Goal: Task Accomplishment & Management: Use online tool/utility

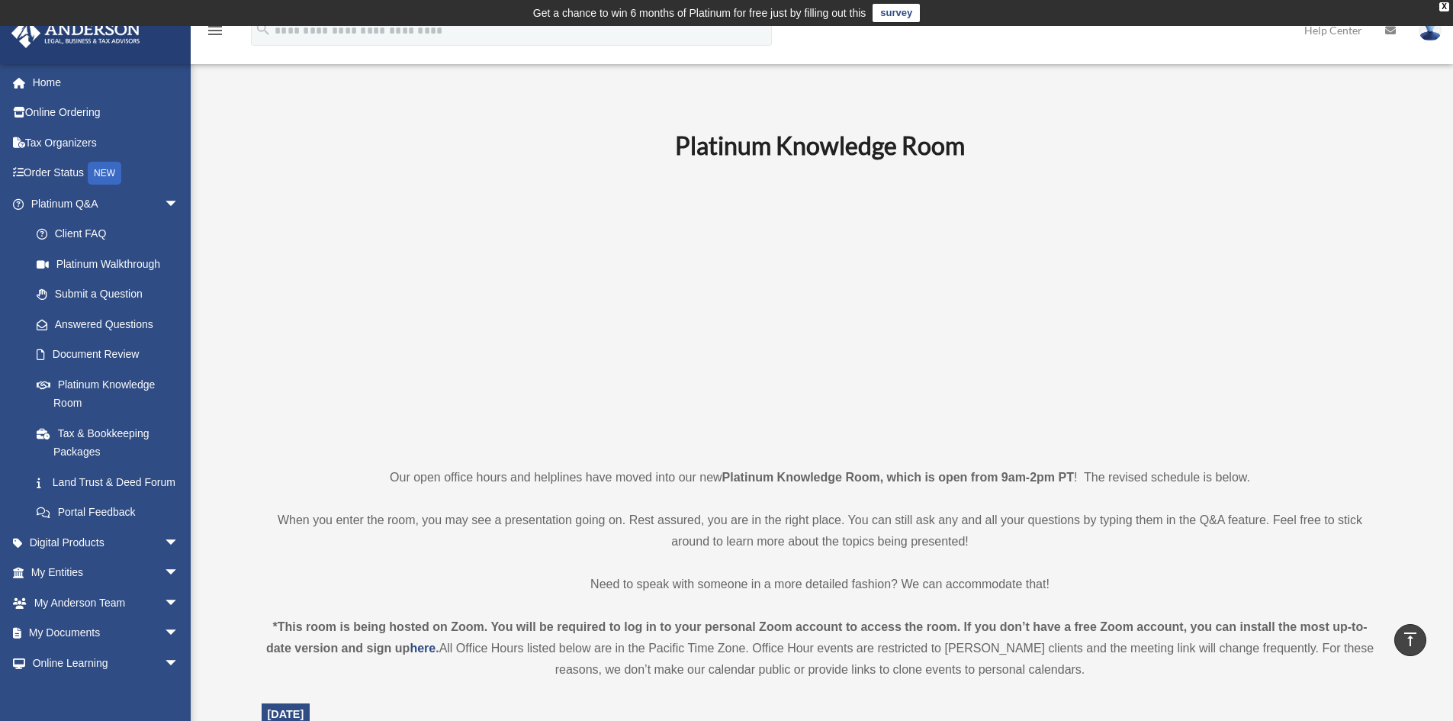
scroll to position [239, 0]
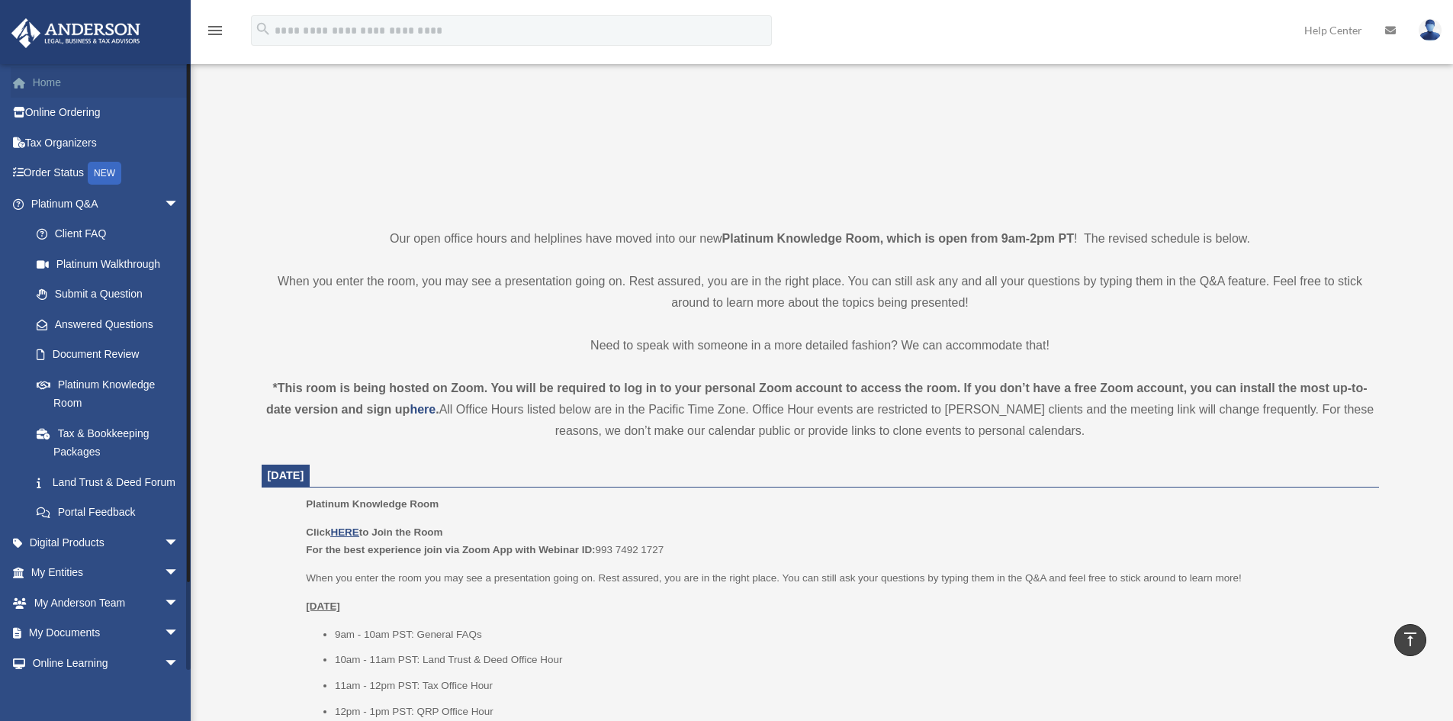
click at [49, 74] on link "Home" at bounding box center [107, 82] width 192 height 31
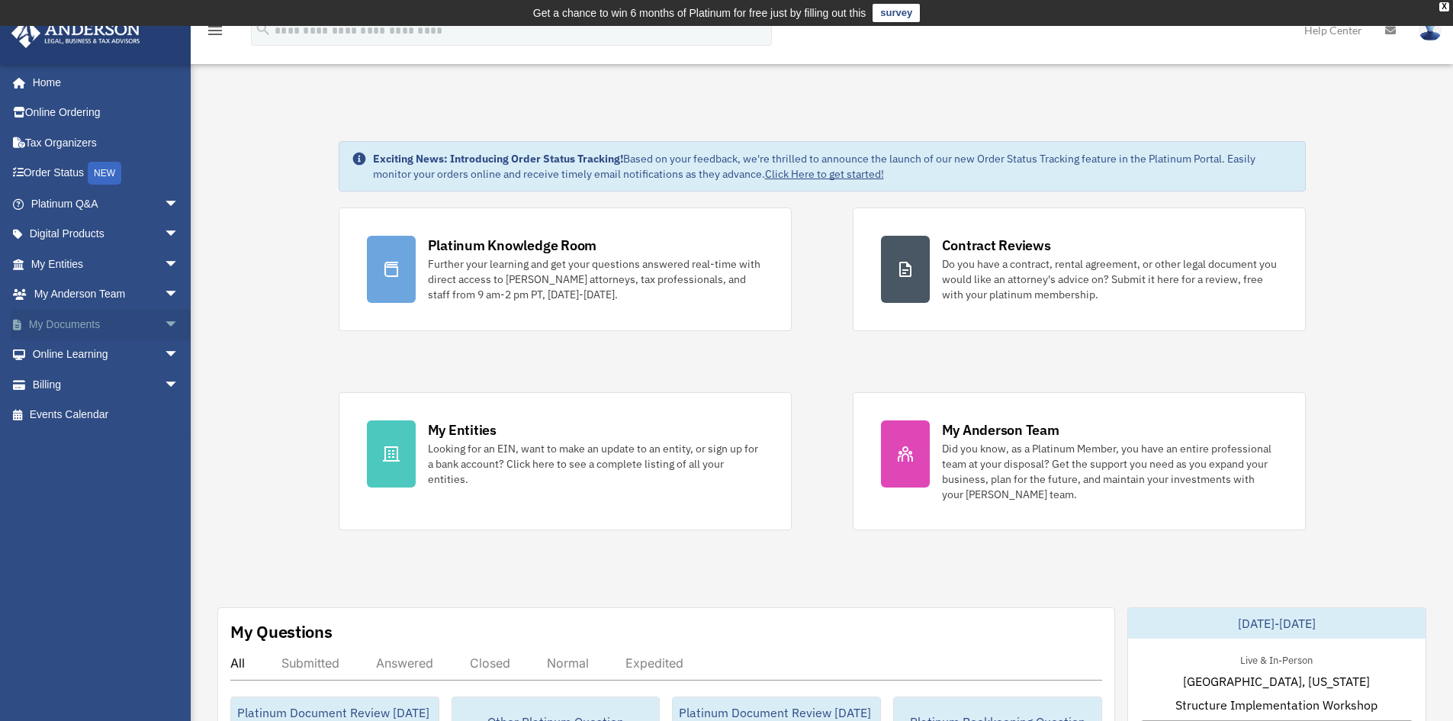
click at [164, 325] on span "arrow_drop_down" at bounding box center [179, 324] width 31 height 31
click at [164, 502] on span "arrow_drop_down" at bounding box center [179, 505] width 31 height 31
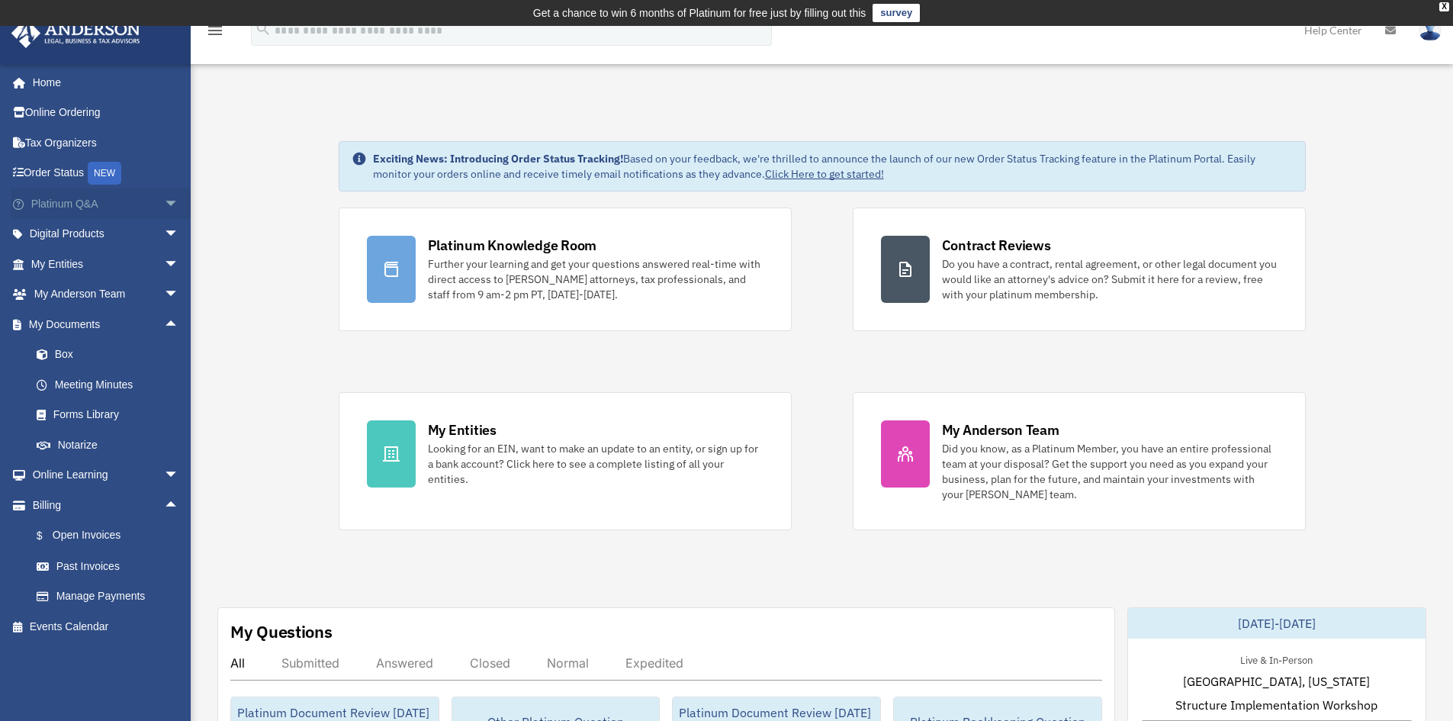
click at [164, 201] on span "arrow_drop_down" at bounding box center [179, 203] width 31 height 31
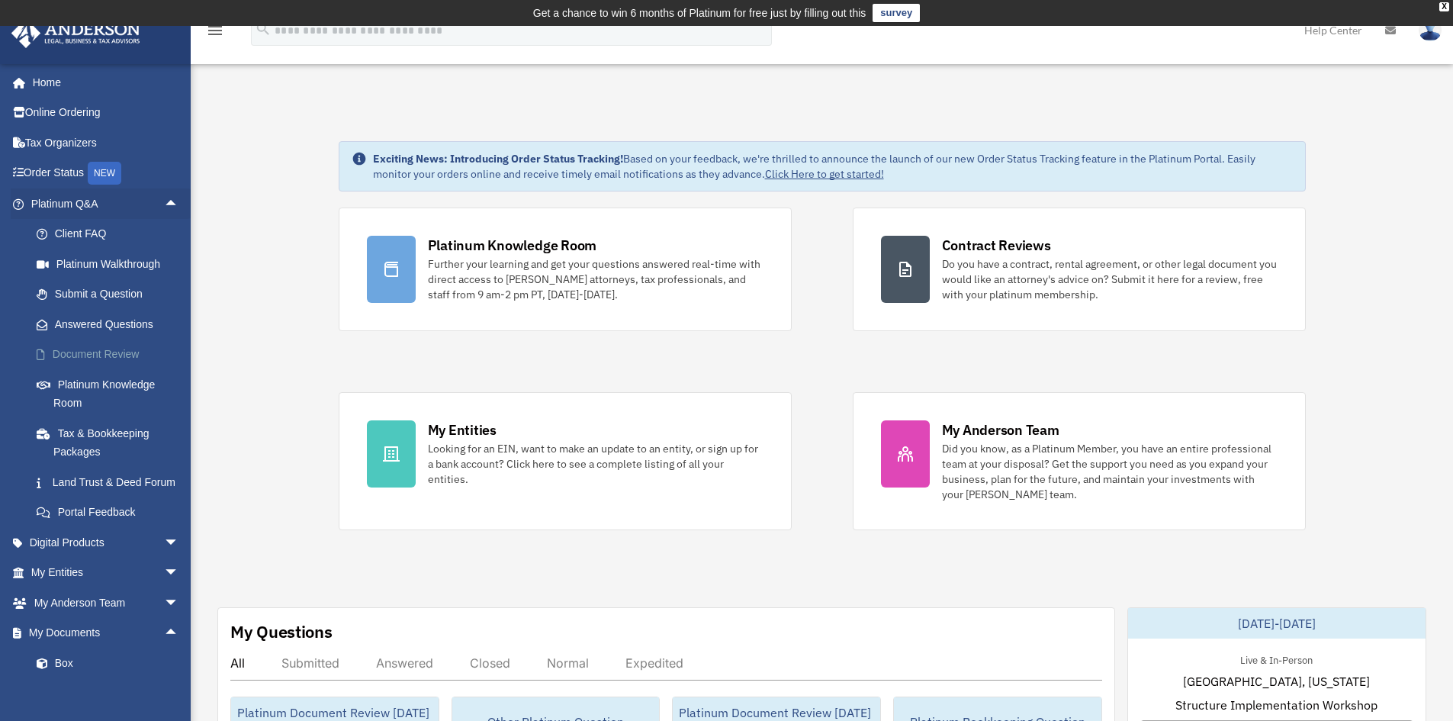
click at [105, 358] on link "Document Review" at bounding box center [111, 355] width 181 height 31
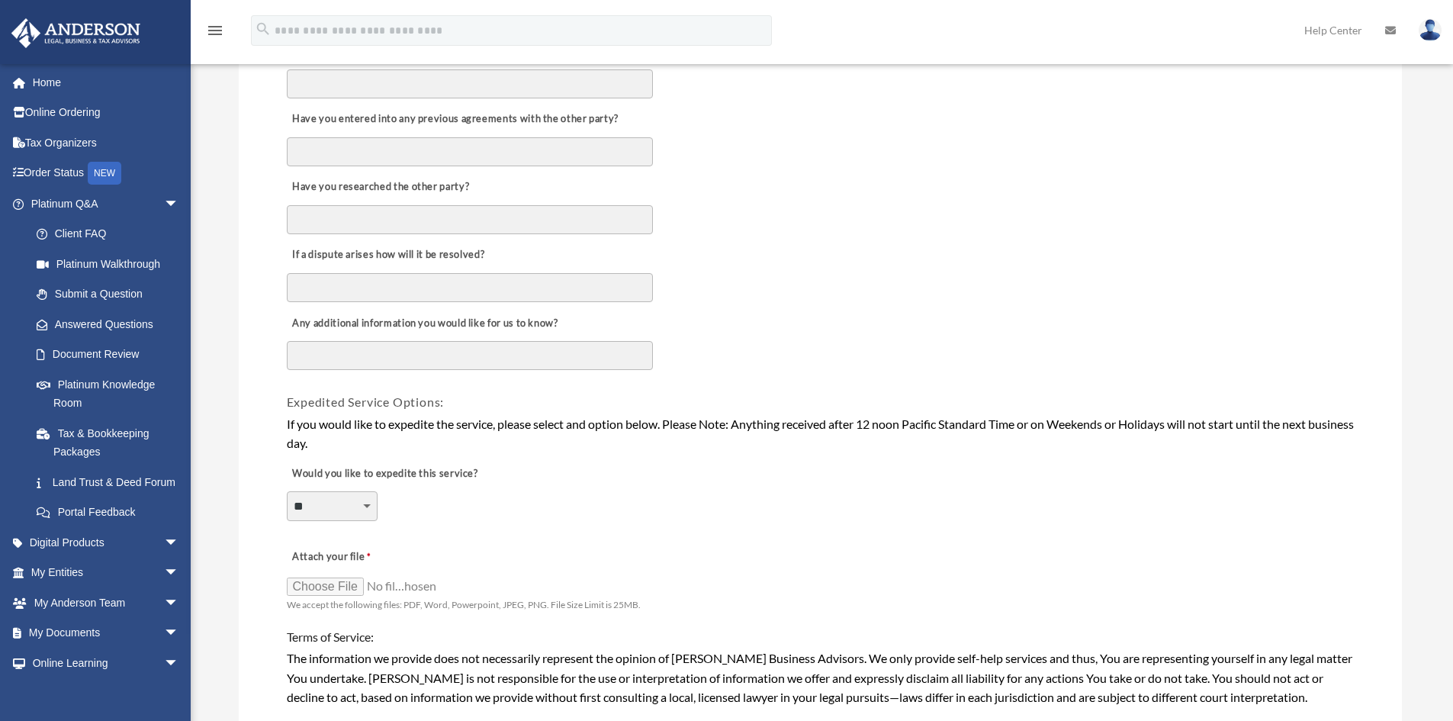
scroll to position [1093, 0]
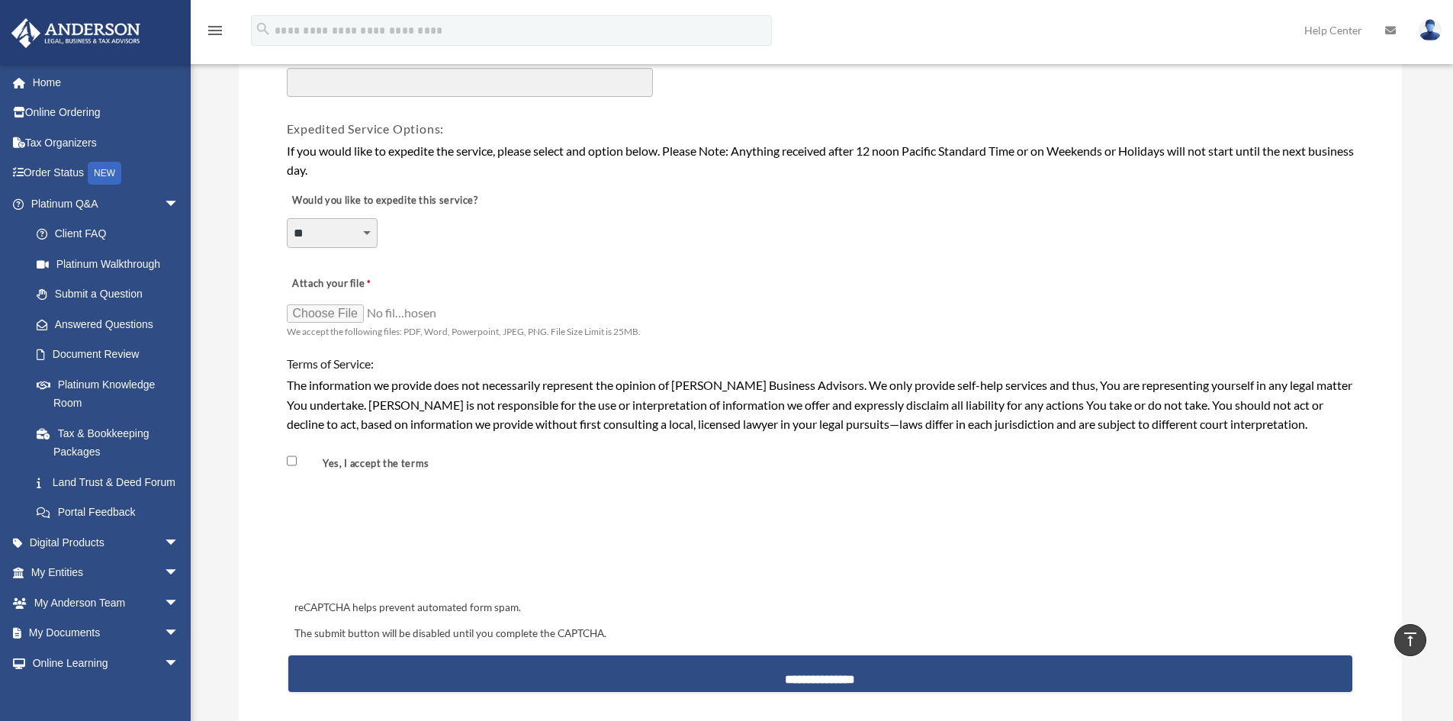
click at [356, 227] on select "**********" at bounding box center [332, 232] width 91 height 29
select select "********"
click at [287, 218] on select "**********" at bounding box center [332, 232] width 91 height 29
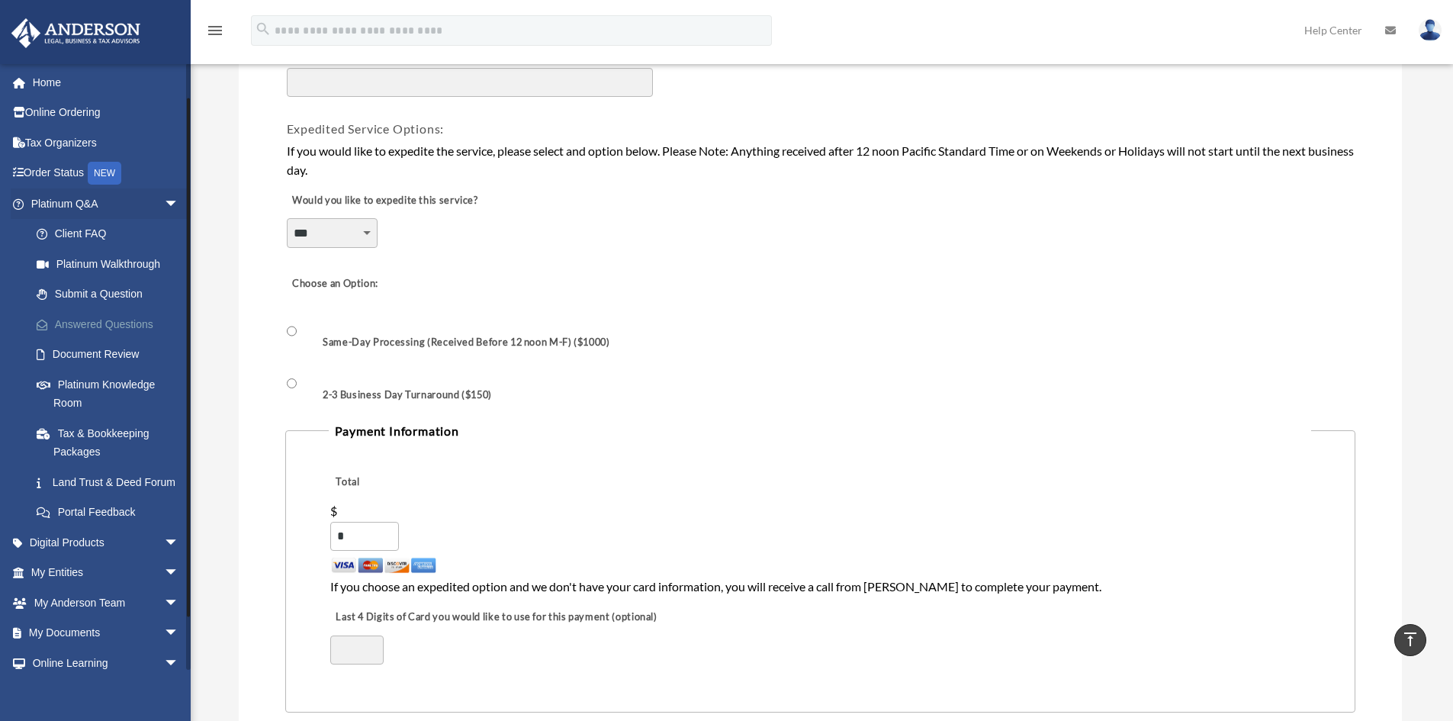
scroll to position [91, 0]
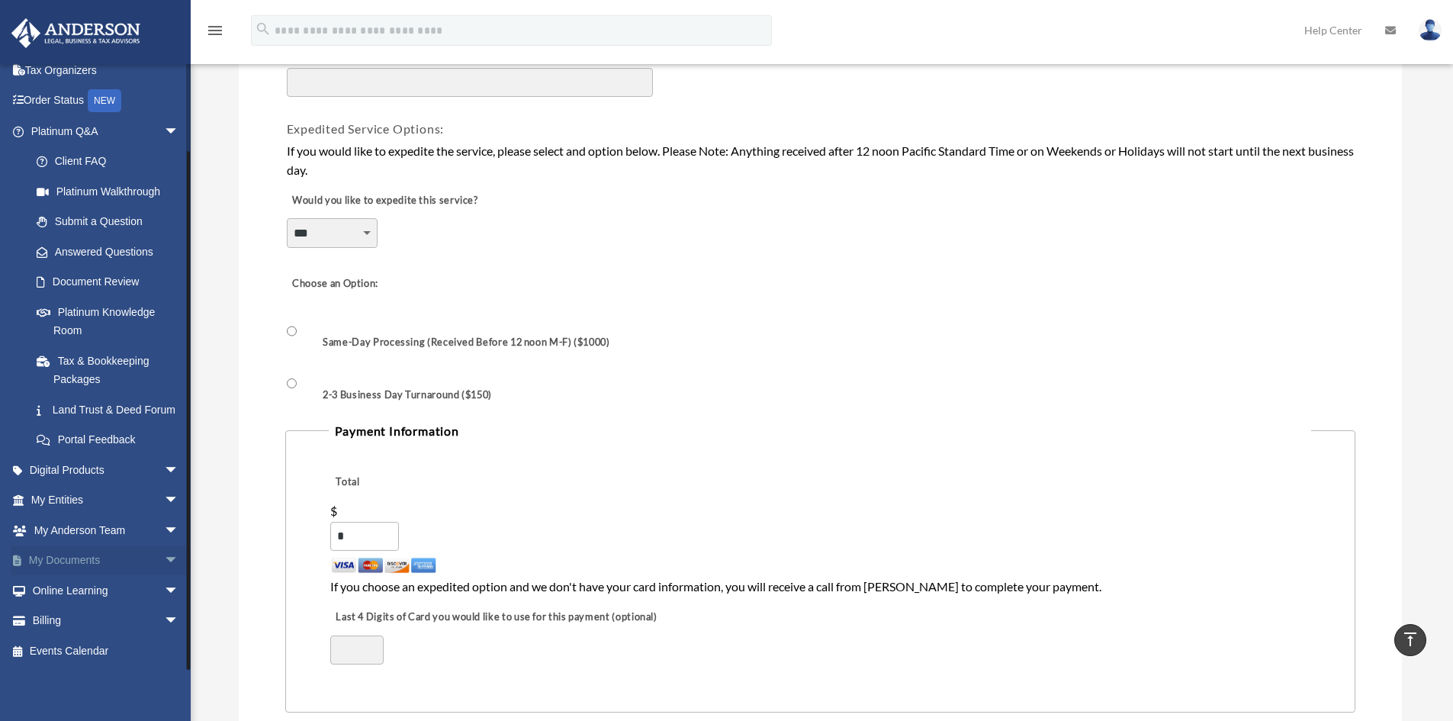
click at [164, 550] on span "arrow_drop_down" at bounding box center [179, 561] width 31 height 31
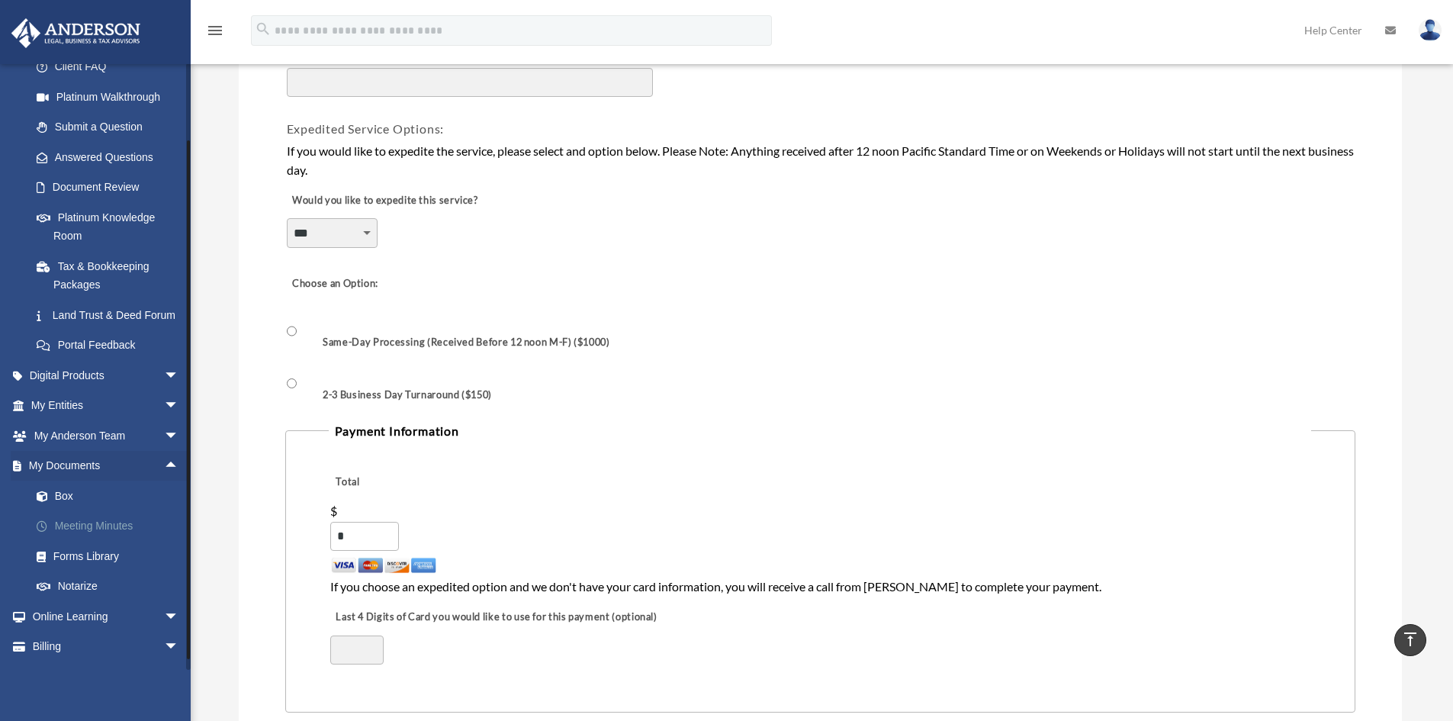
scroll to position [211, 0]
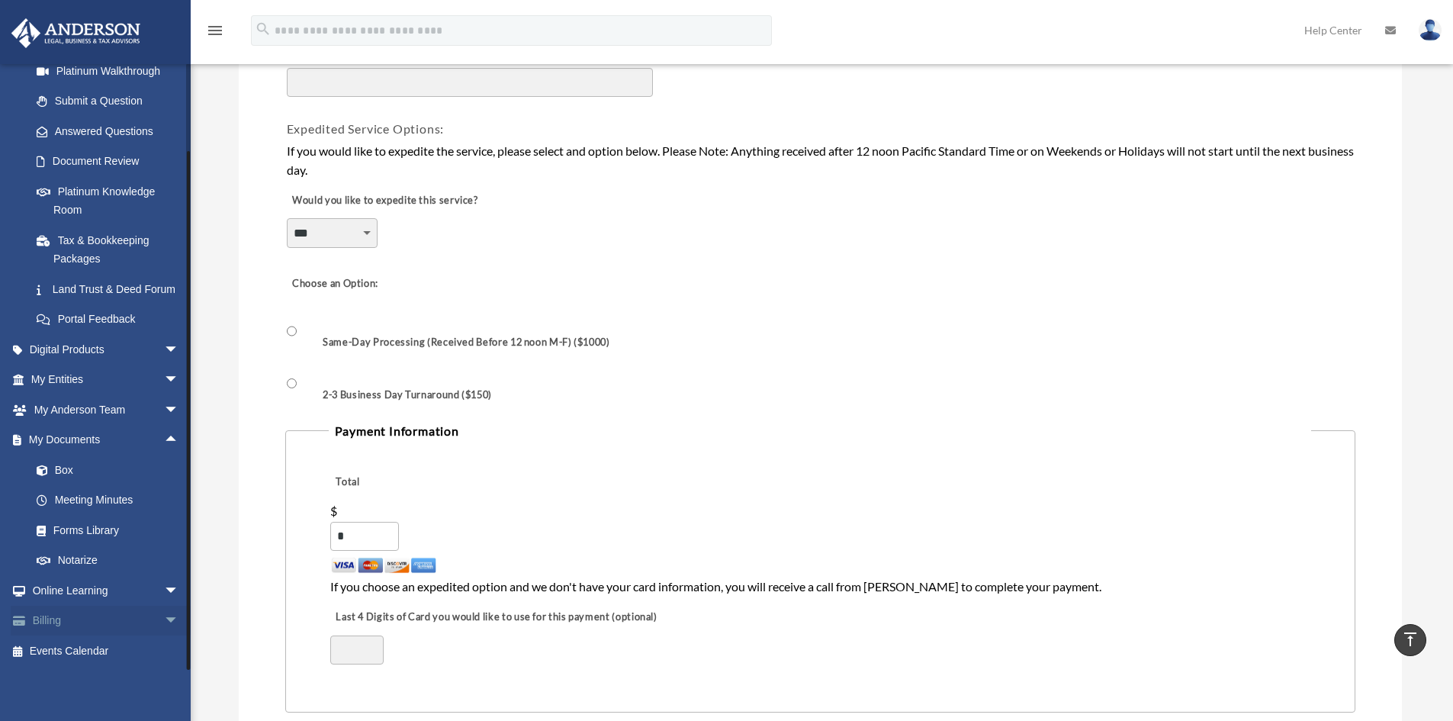
click at [164, 613] on span "arrow_drop_down" at bounding box center [179, 621] width 31 height 31
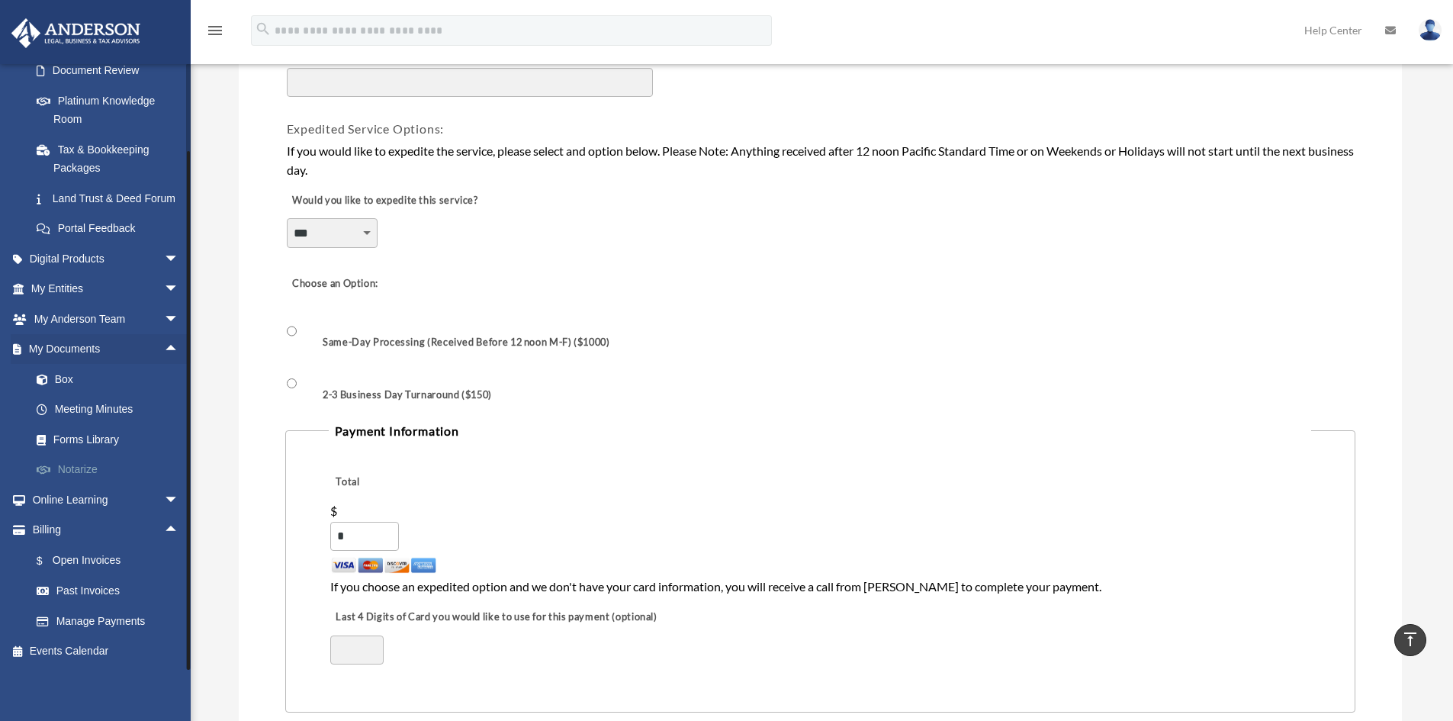
scroll to position [303, 0]
click at [164, 287] on span "arrow_drop_down" at bounding box center [179, 289] width 31 height 31
